Goal: Transaction & Acquisition: Purchase product/service

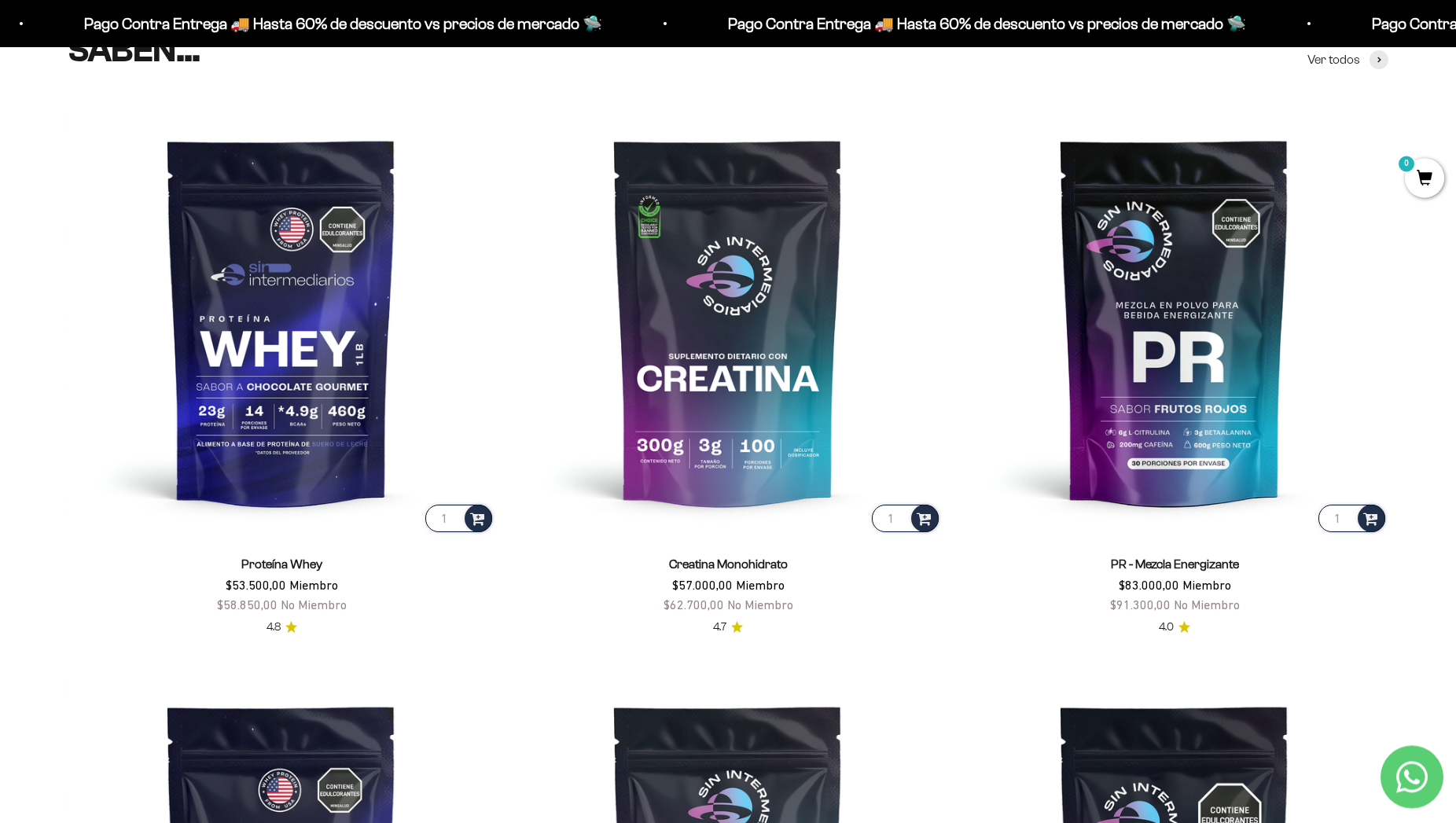
scroll to position [733, 0]
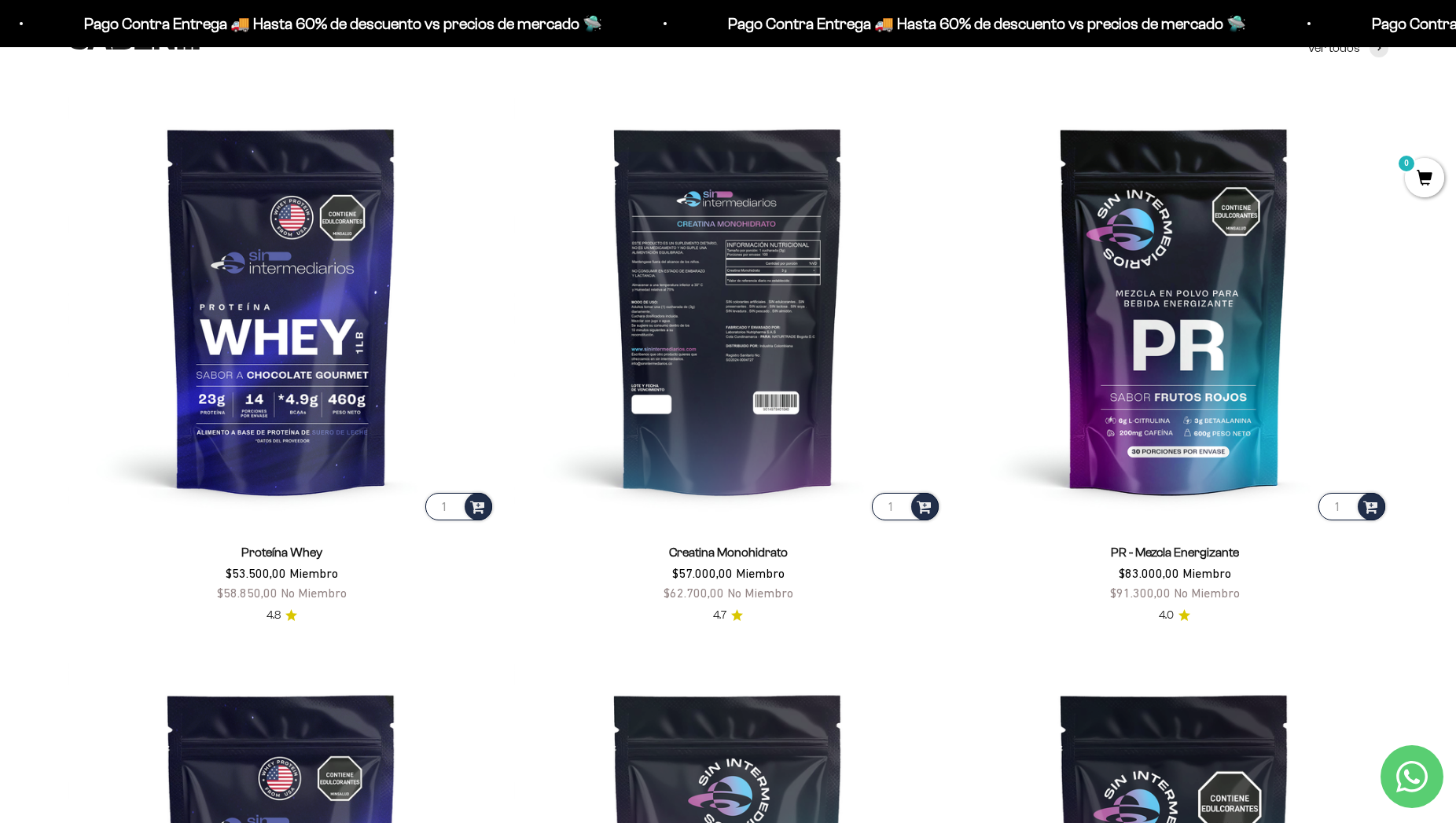
click at [734, 309] on img at bounding box center [728, 309] width 428 height 428
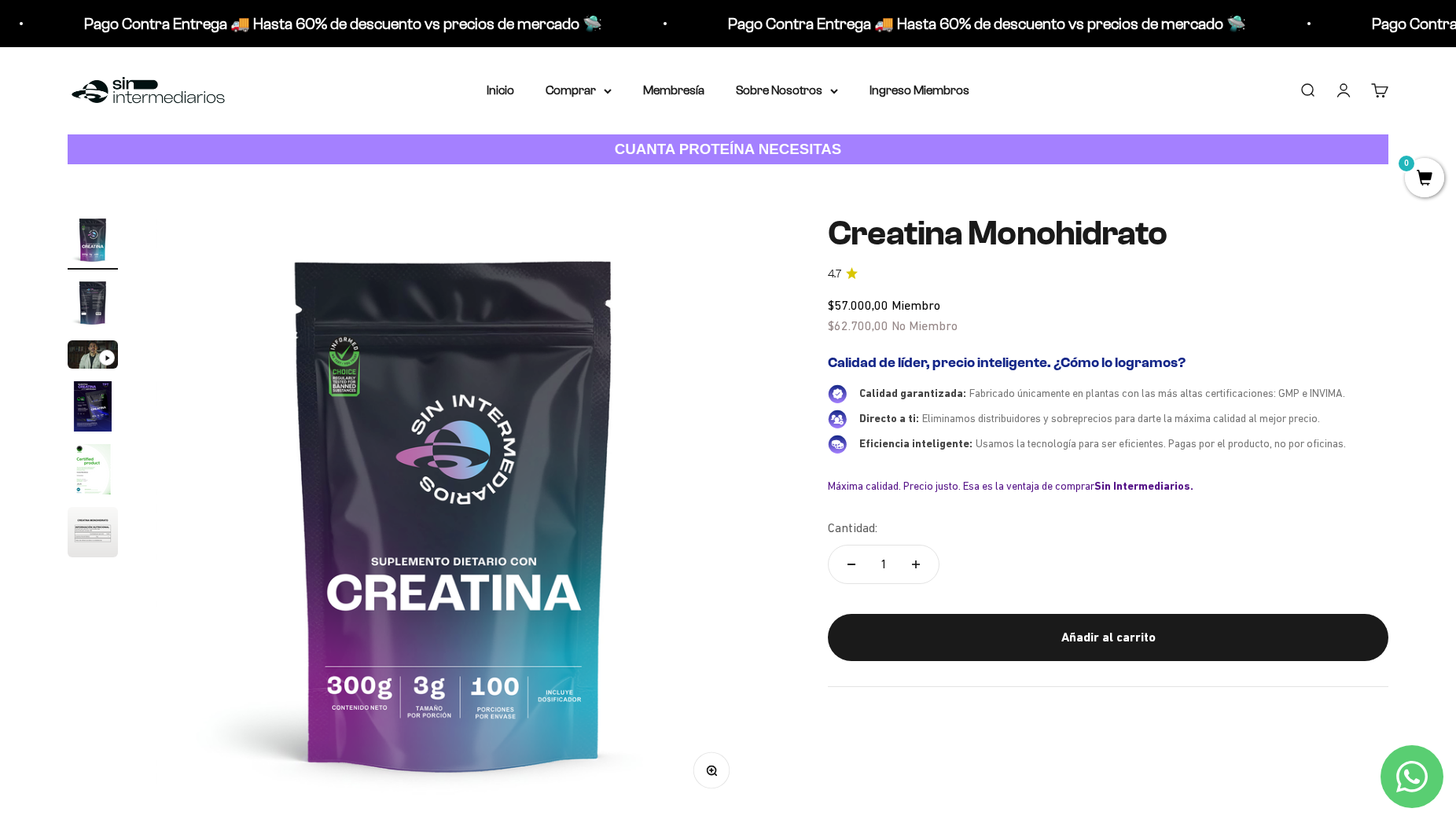
click at [77, 288] on img "Ir al artículo 2" at bounding box center [93, 303] width 50 height 50
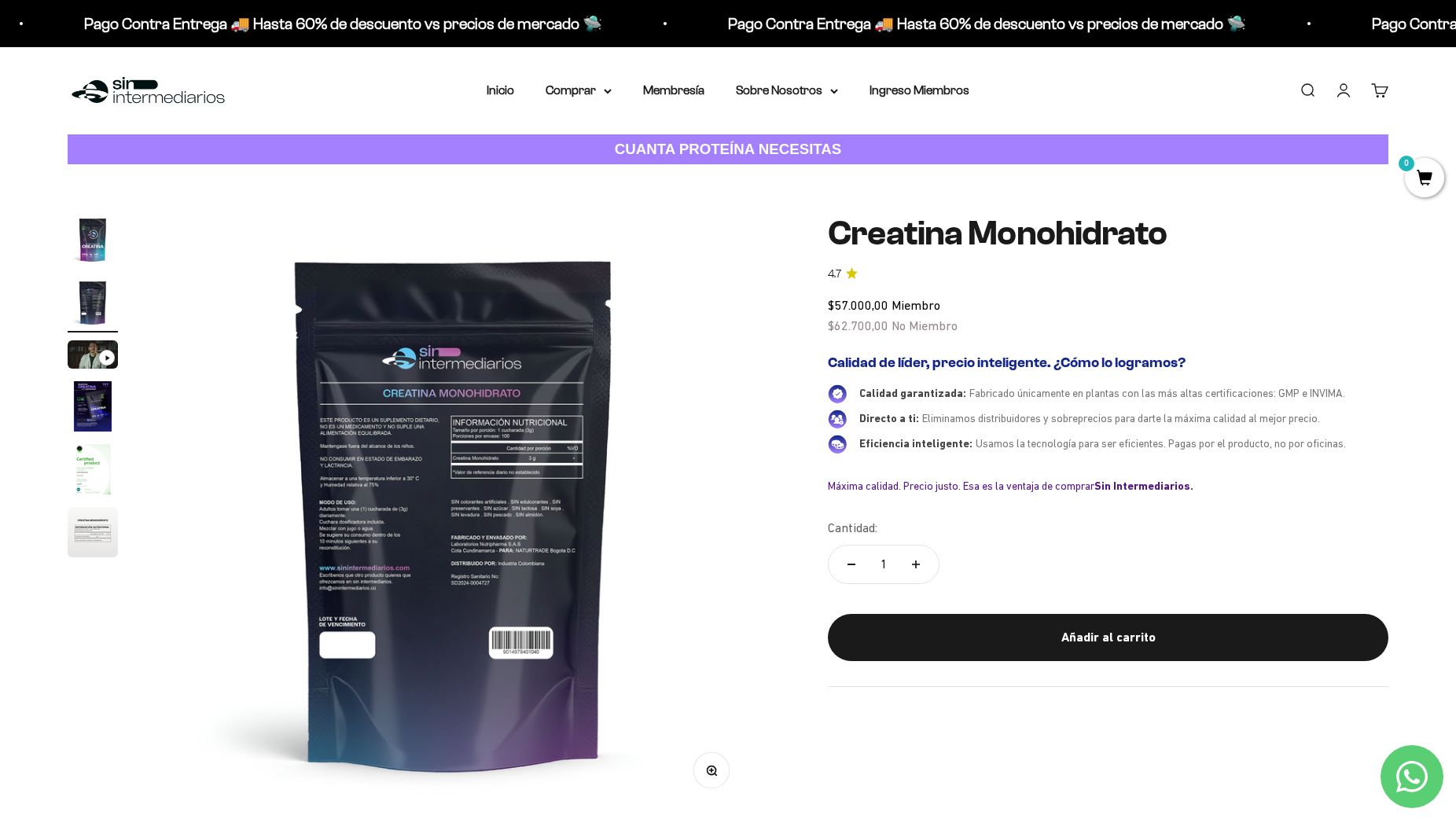
click at [650, 483] on img at bounding box center [453, 512] width 596 height 596
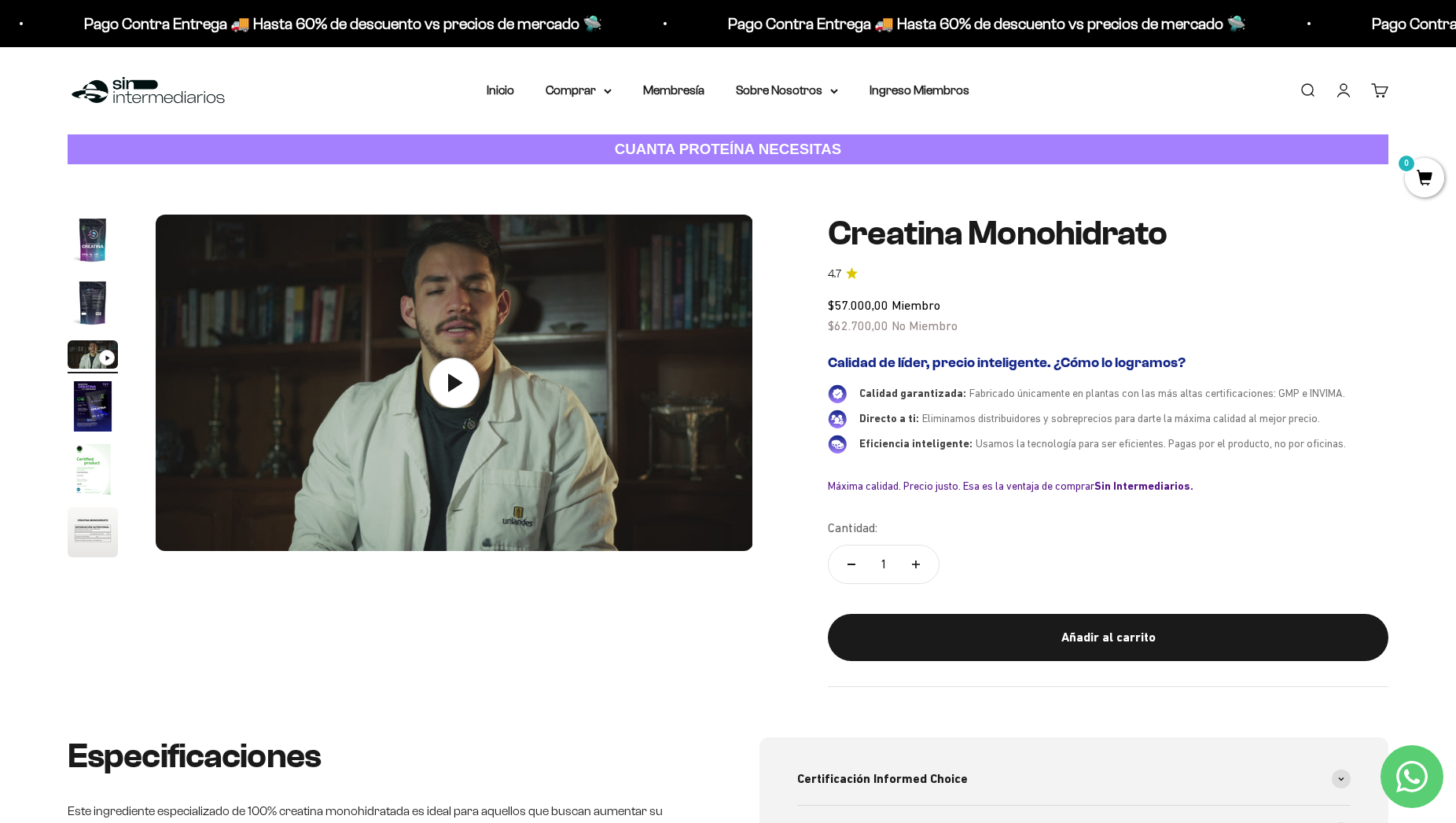
click at [92, 304] on img "Ir al artículo 2" at bounding box center [93, 303] width 50 height 50
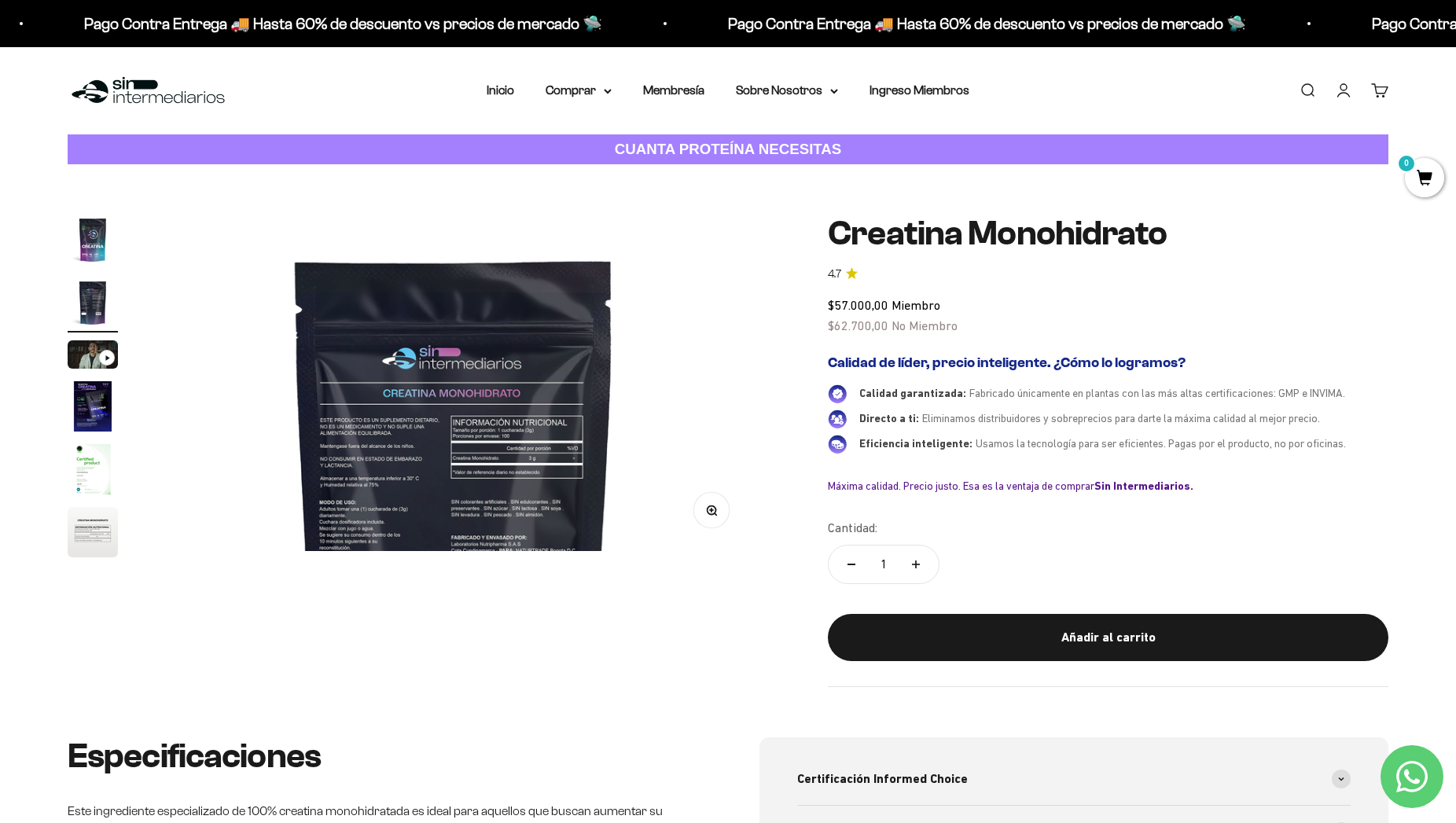
click at [436, 403] on img at bounding box center [453, 512] width 596 height 596
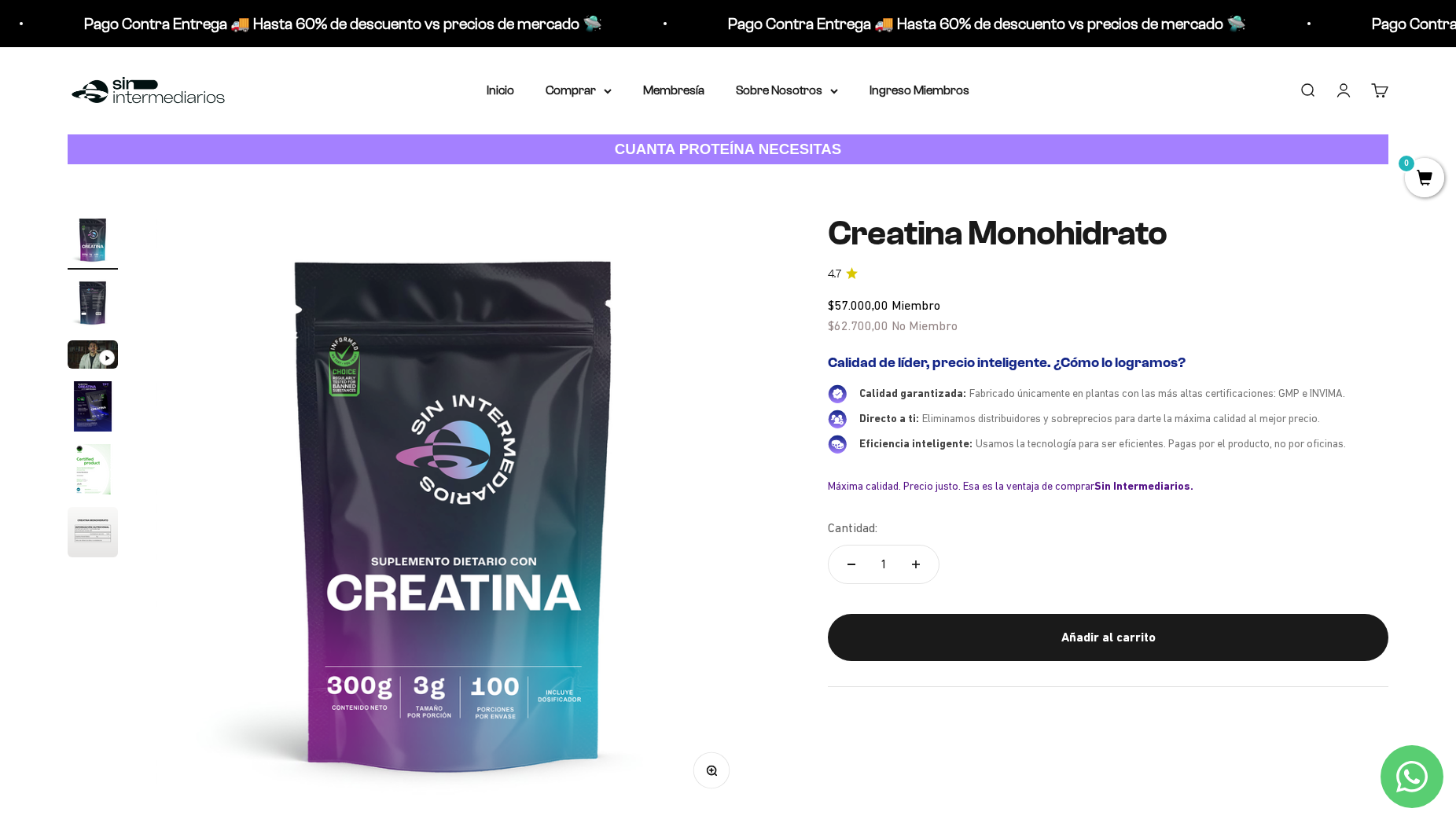
click at [96, 309] on img "Ir al artículo 2" at bounding box center [93, 303] width 50 height 50
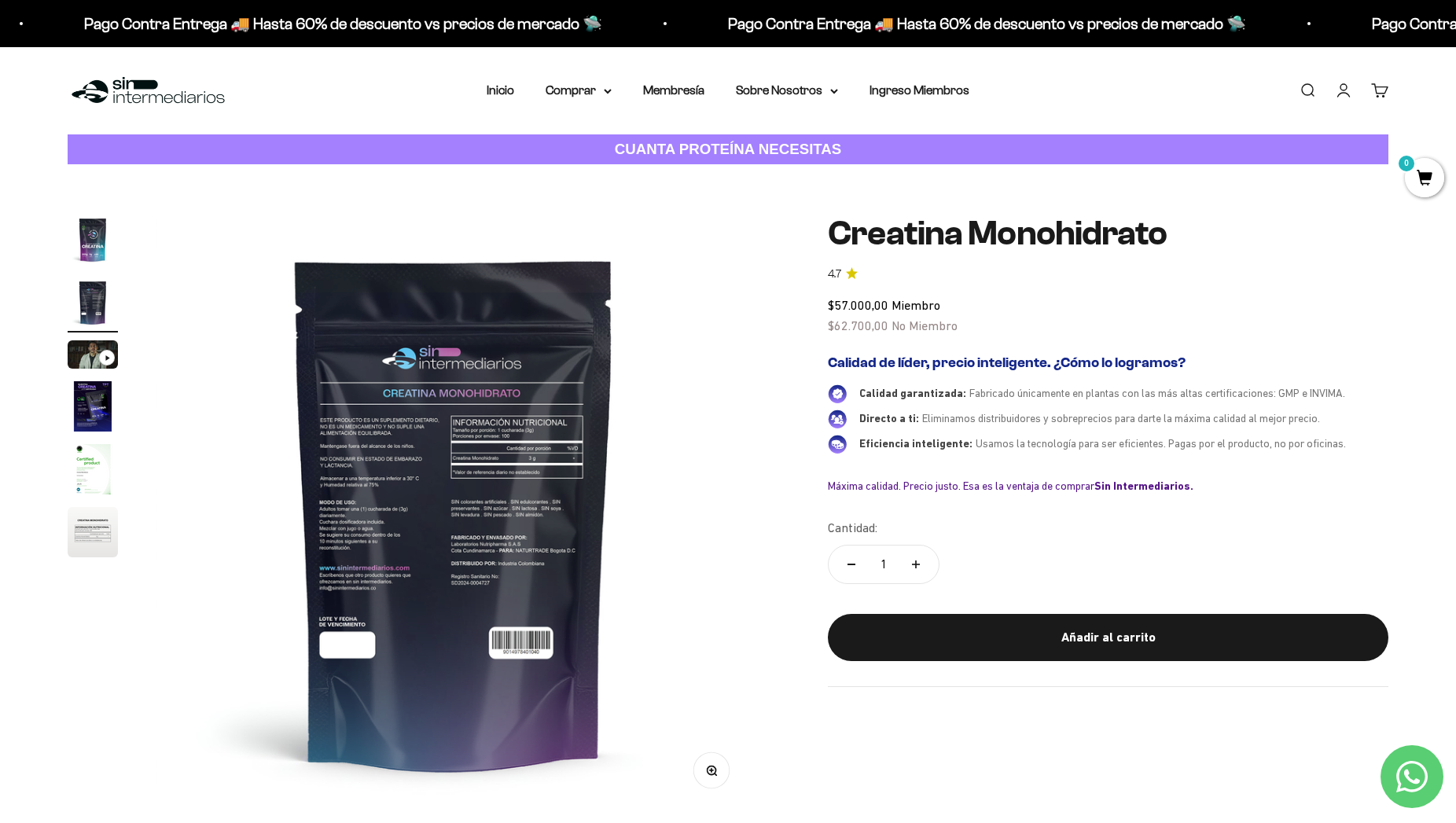
scroll to position [0, 615]
click at [721, 771] on button "Zoom" at bounding box center [711, 771] width 36 height 36
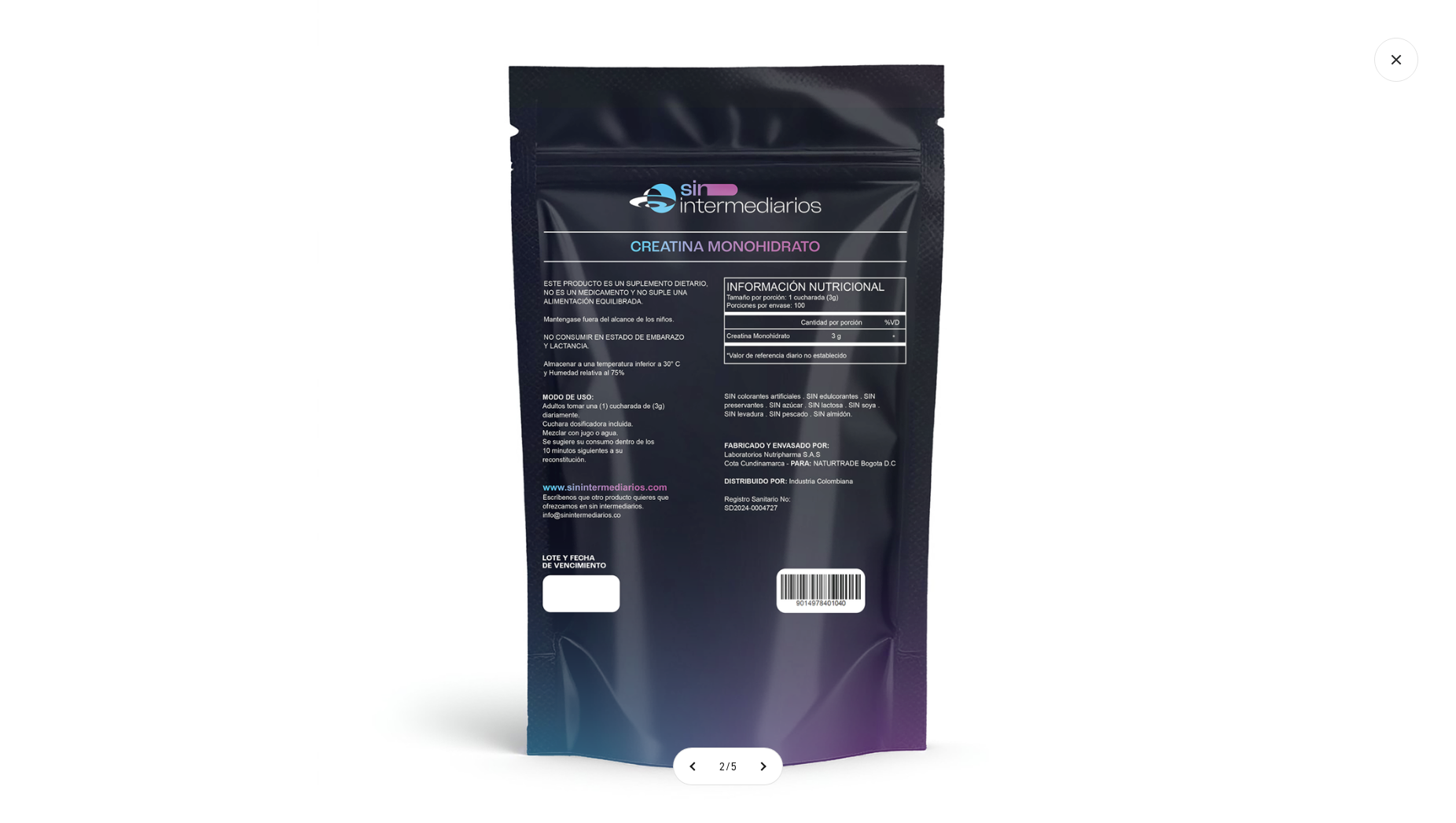
click at [635, 500] on img at bounding box center [728, 411] width 823 height 823
